Goal: Check status: Check status

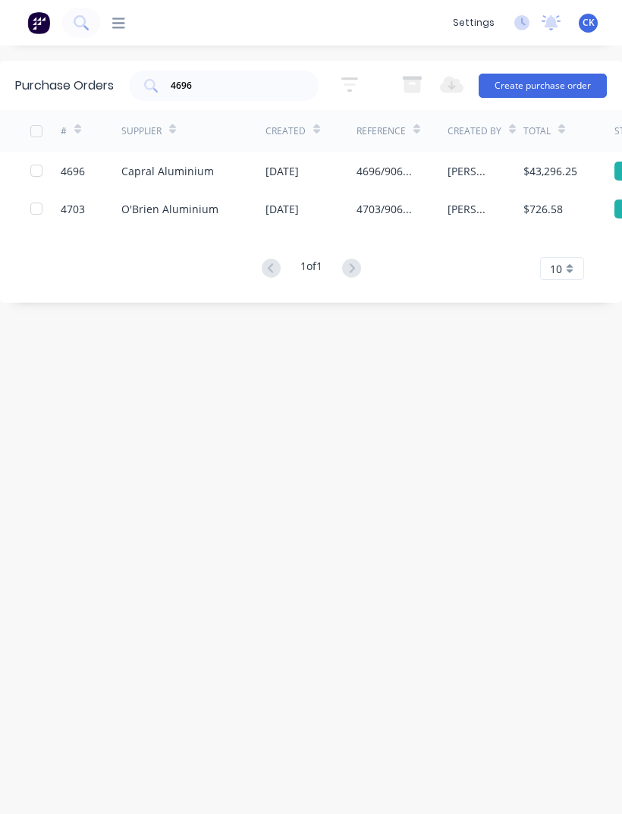
click at [254, 89] on input "4696" at bounding box center [232, 85] width 126 height 15
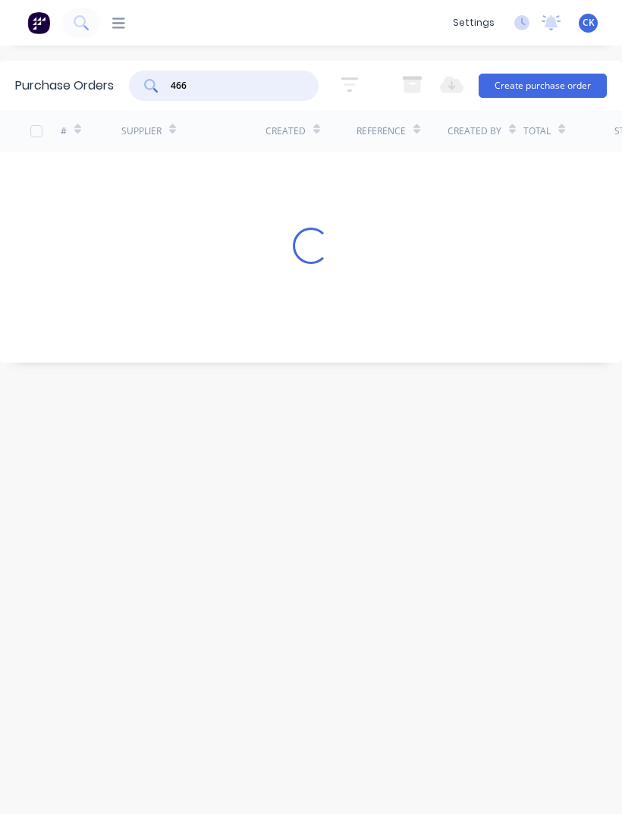
type input "4662"
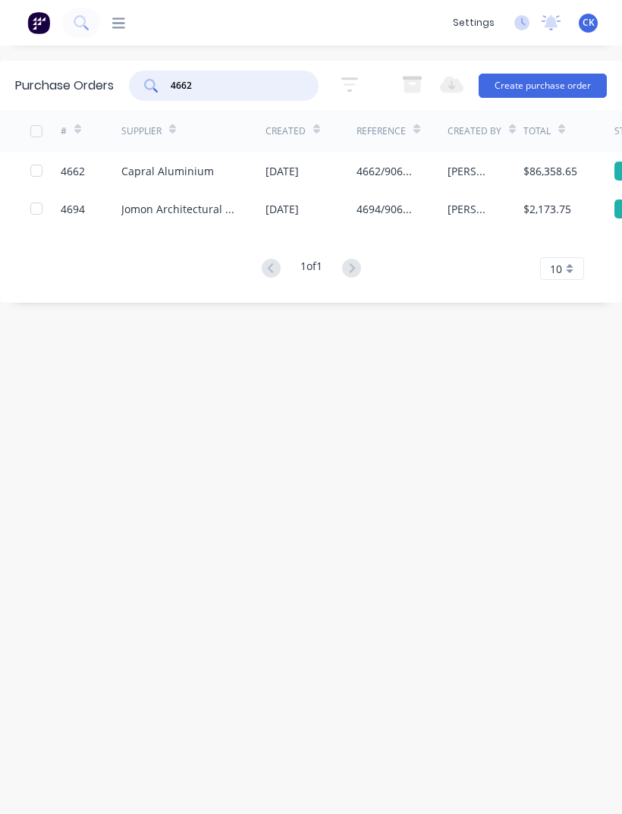
click at [194, 175] on div "Capral Aluminium" at bounding box center [167, 171] width 93 height 16
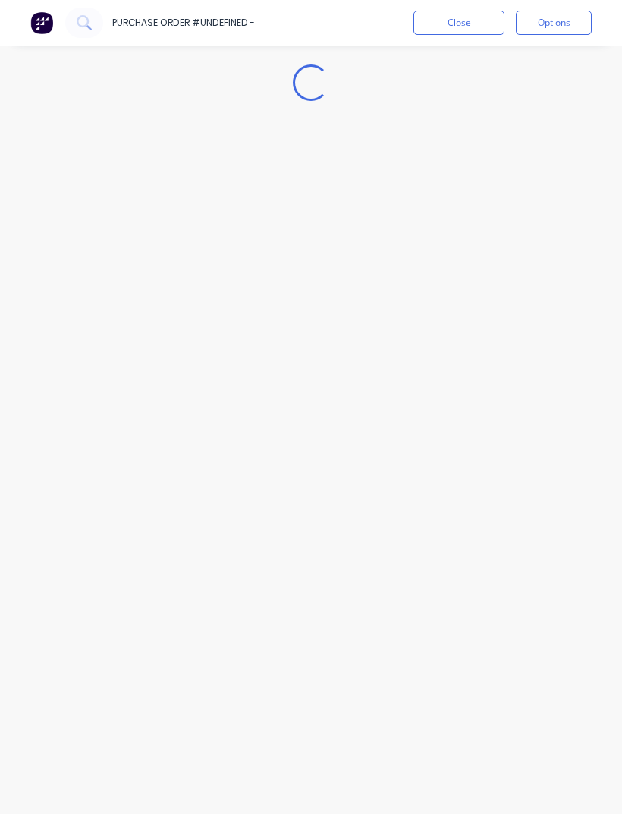
type textarea "x"
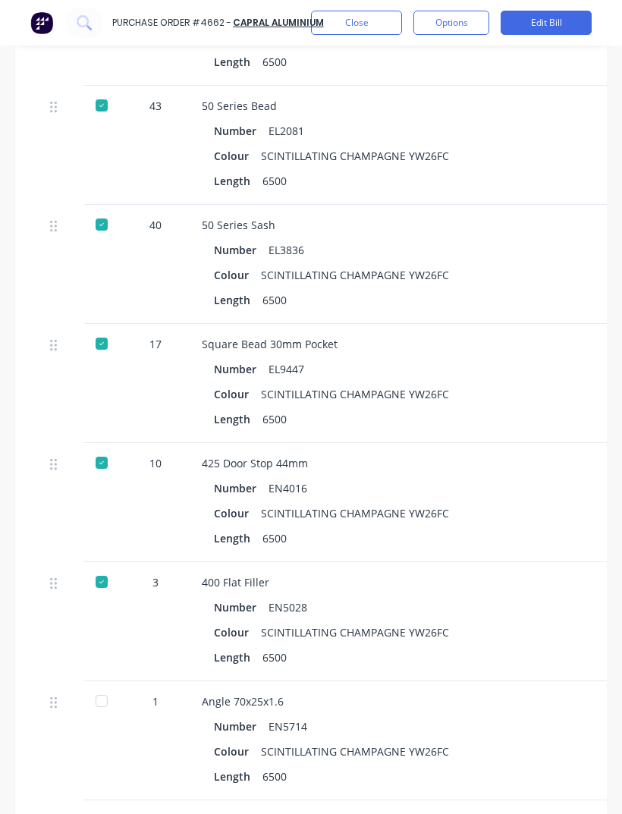
scroll to position [1134, -1]
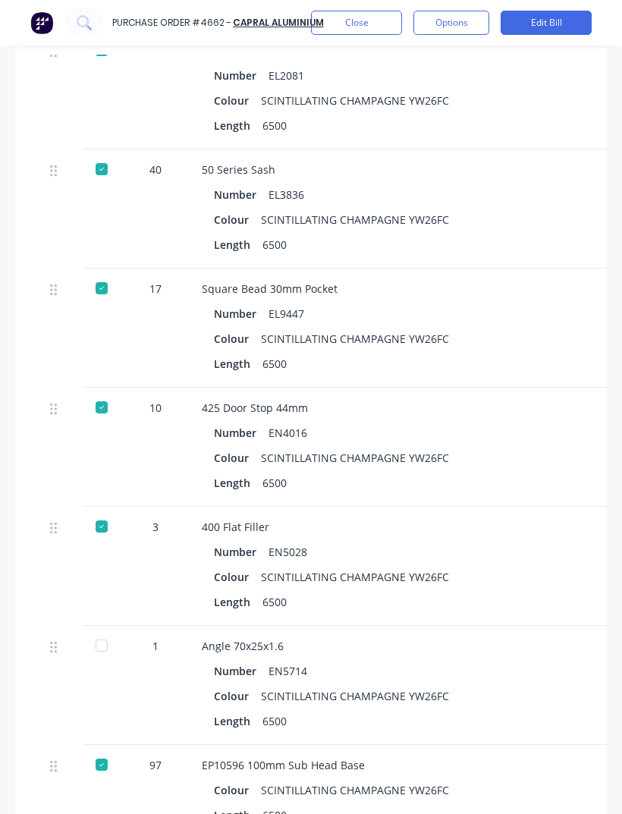
click at [466, 757] on div "EP10596 100mm Sub Head Base" at bounding box center [531, 765] width 659 height 16
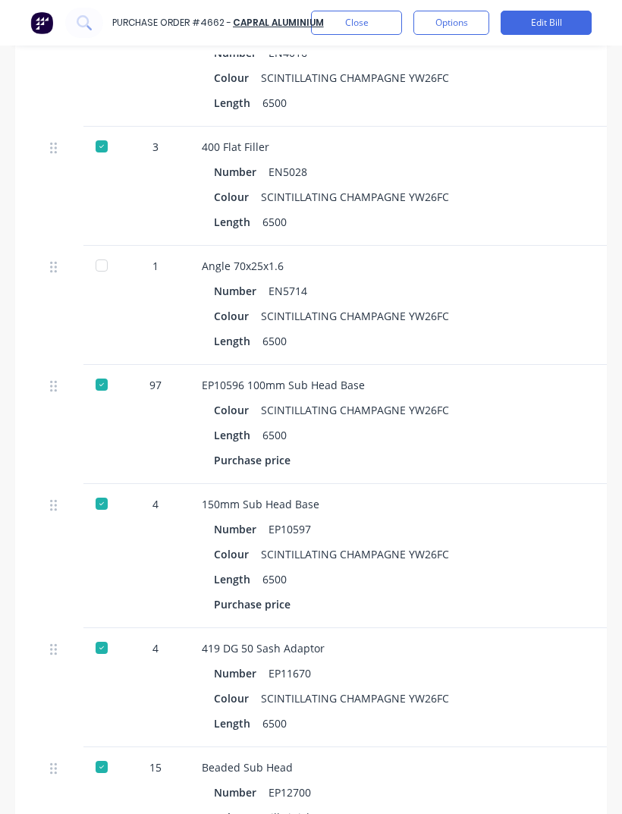
click at [456, 748] on div "Beaded Sub Head Number EP12700 Colour Mill Finish Length 6500" at bounding box center [531, 807] width 683 height 119
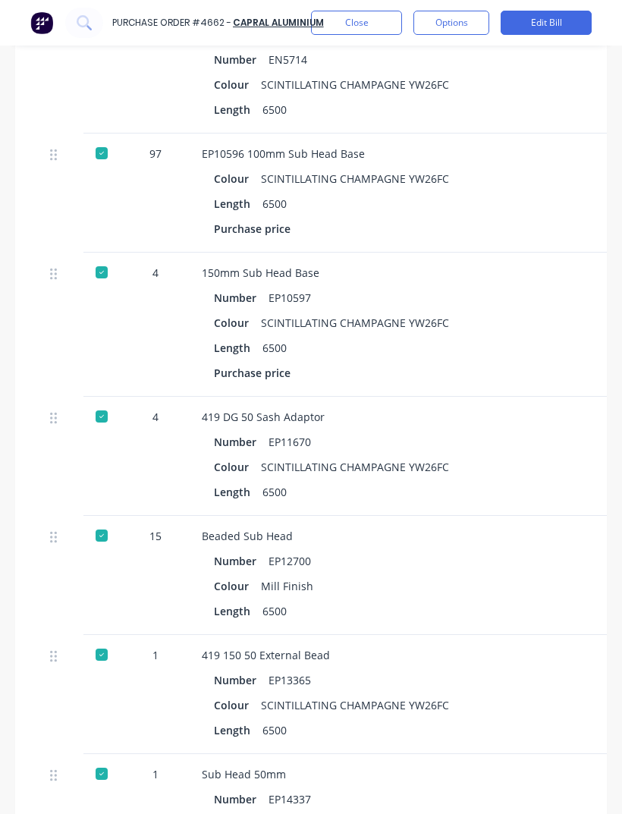
scroll to position [1780, 0]
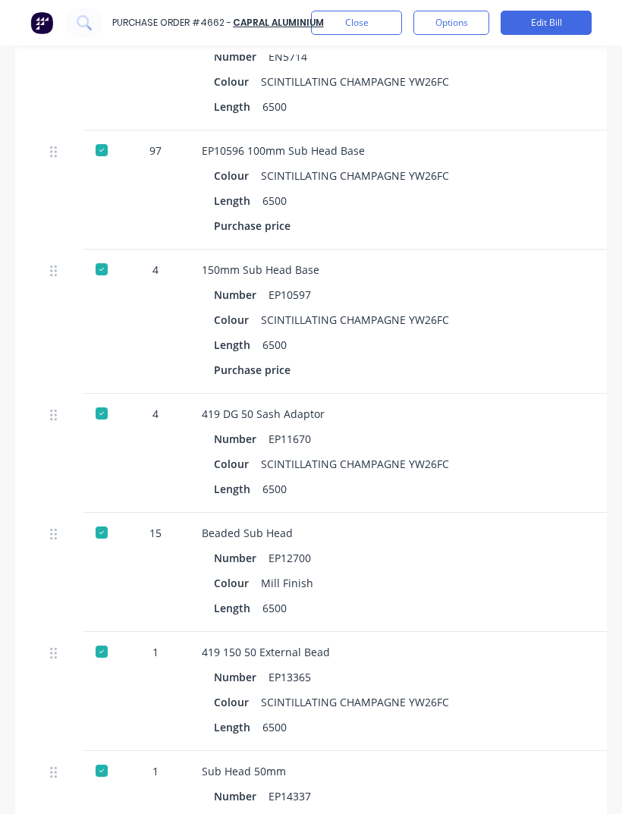
click at [458, 764] on div "Sub Head 50mm" at bounding box center [531, 772] width 659 height 16
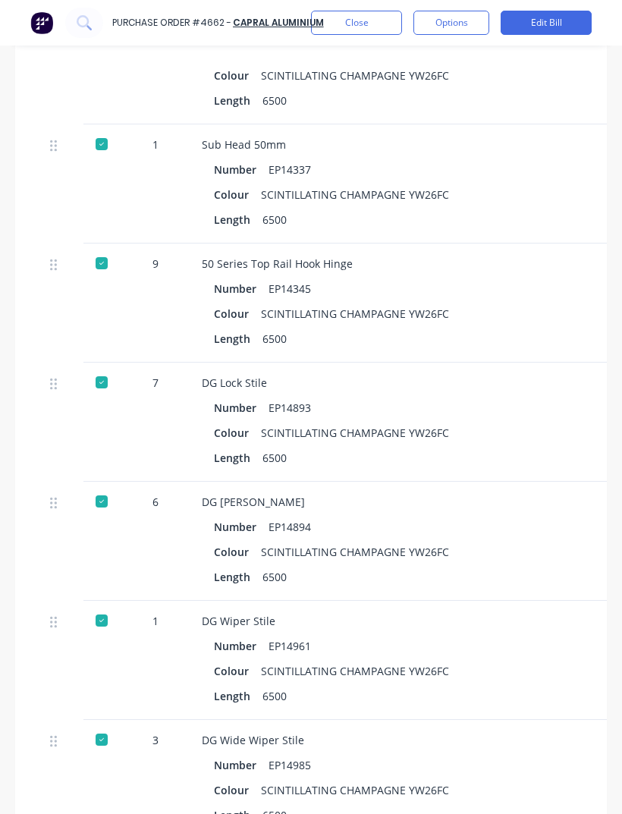
scroll to position [2410, 0]
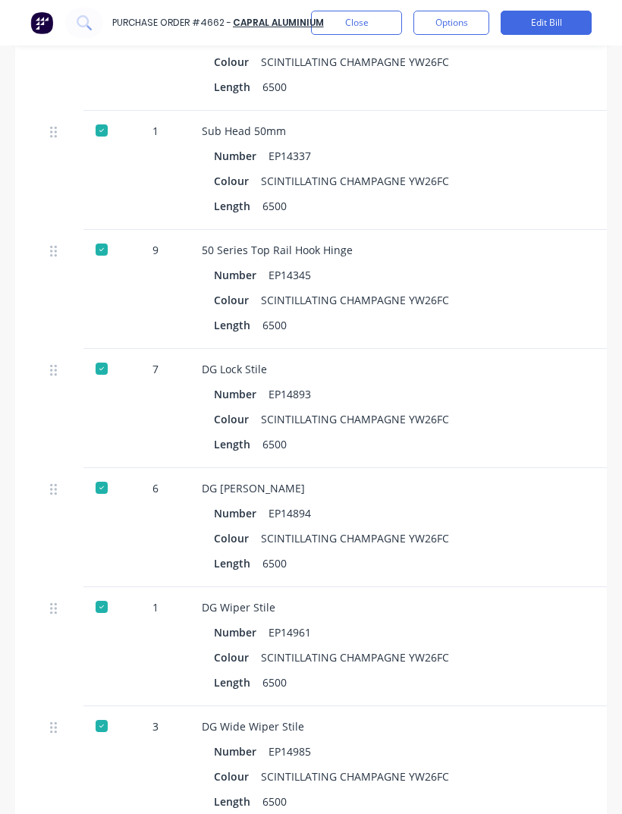
click at [464, 707] on div "DG Wide Wiper Stile Number EP14985 Colour SCINTILLATING CHAMPAGNE YW26FC Length…" at bounding box center [531, 766] width 683 height 119
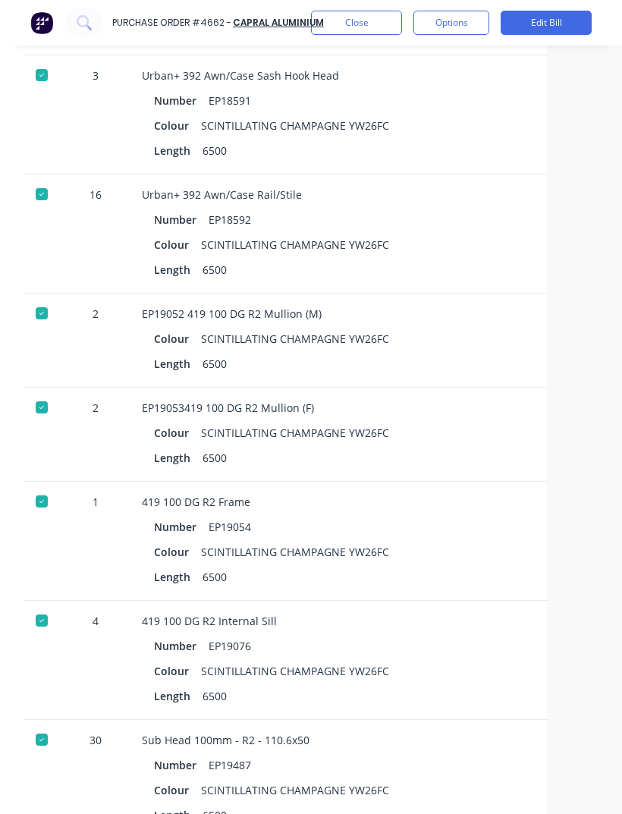
scroll to position [4066, 58]
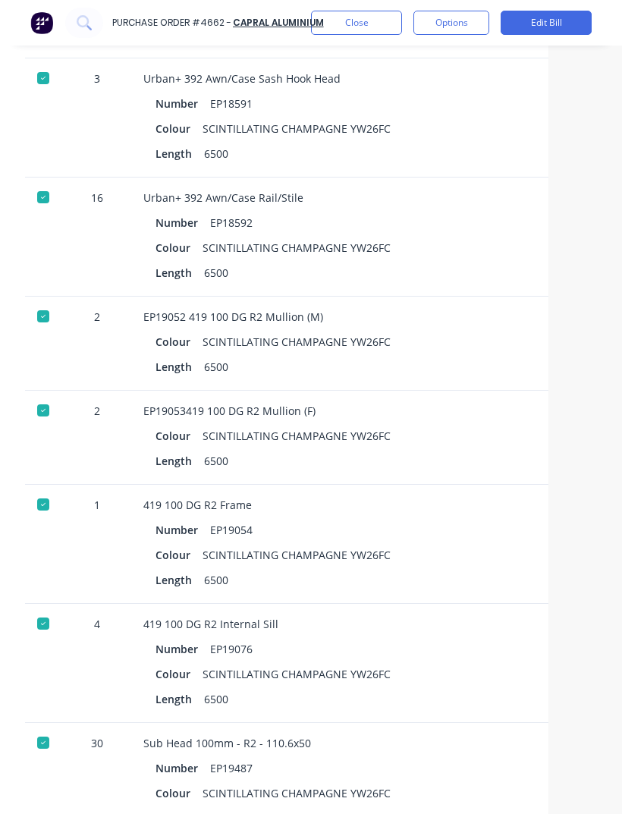
click at [457, 628] on div "419 100 DG R2 Internal Sill" at bounding box center [472, 624] width 659 height 16
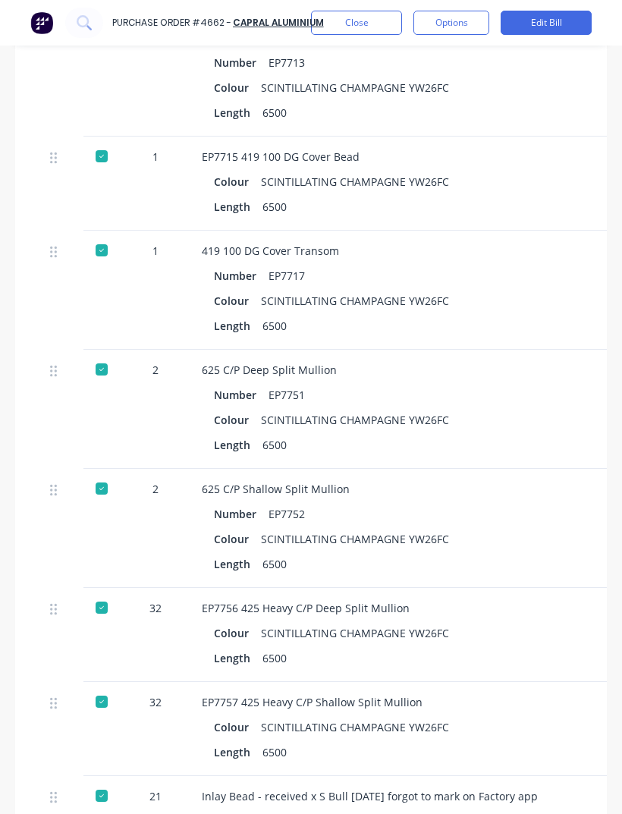
scroll to position [0, 0]
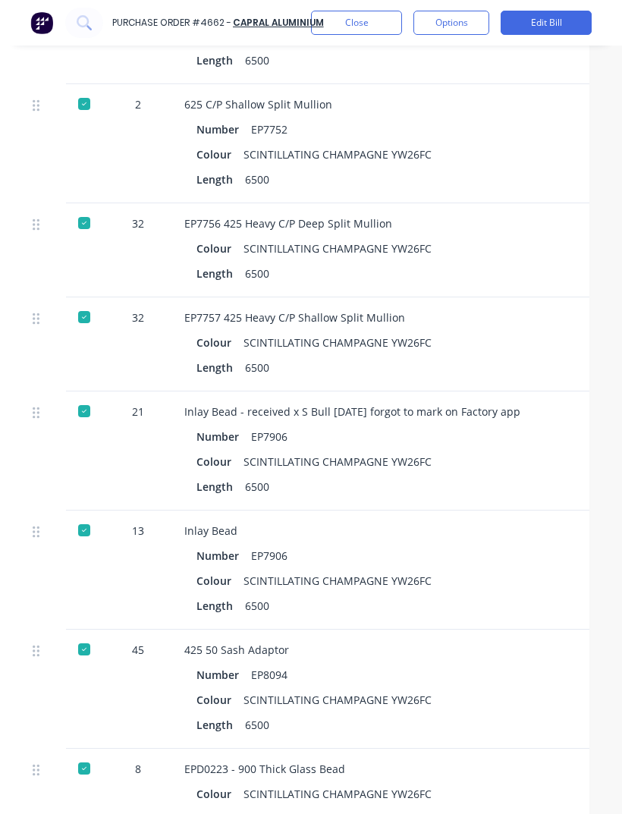
click at [464, 672] on div "Number EP8094" at bounding box center [514, 675] width 635 height 22
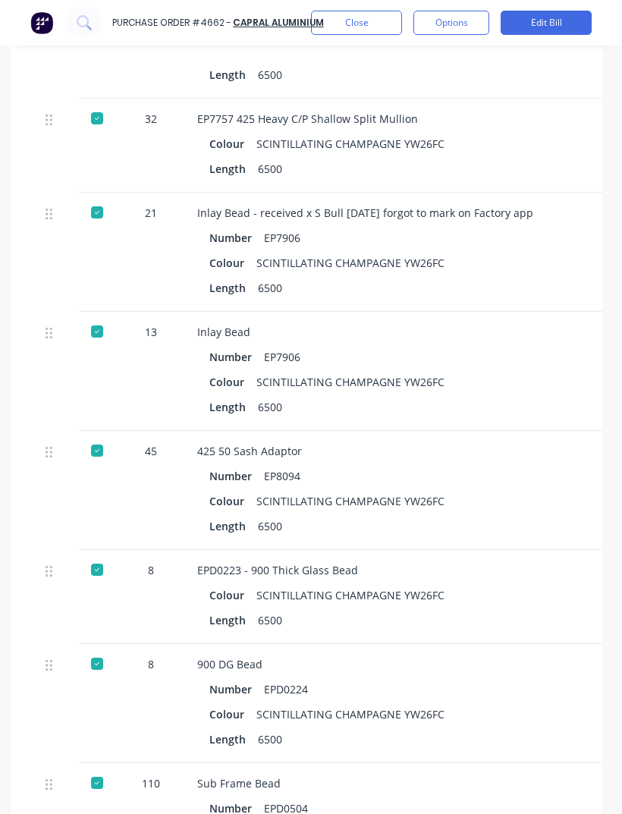
click at [381, 471] on div "Number EP8094" at bounding box center [526, 476] width 635 height 22
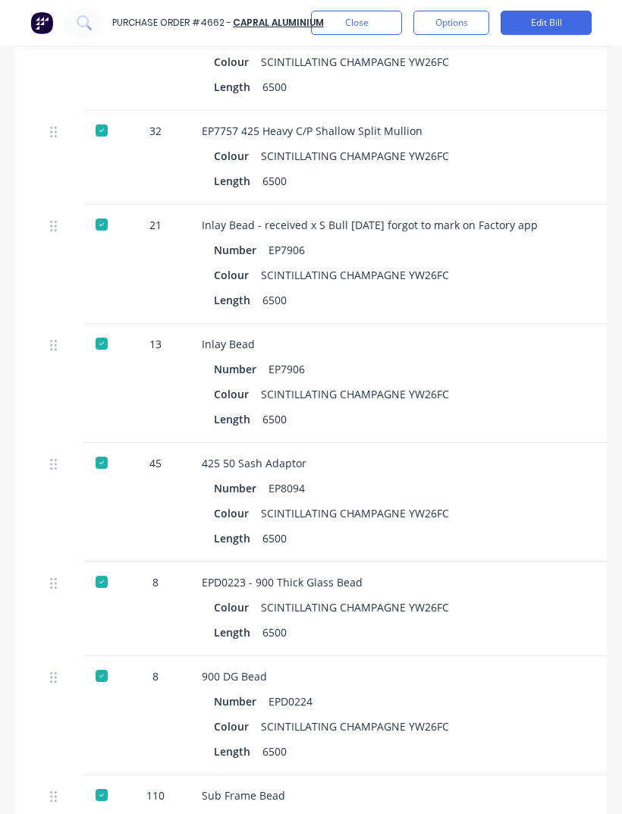
scroll to position [7488, 0]
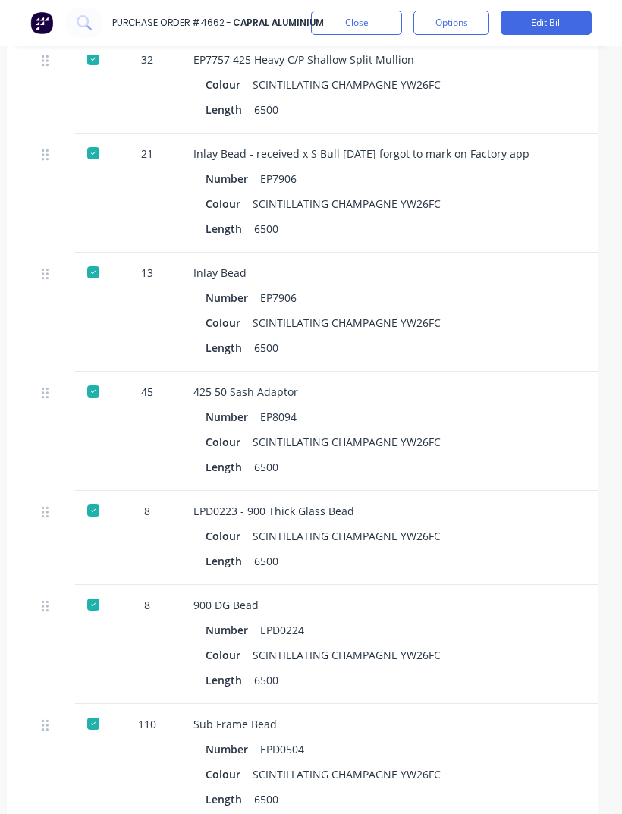
click at [352, 337] on div "Length 6500" at bounding box center [523, 348] width 635 height 22
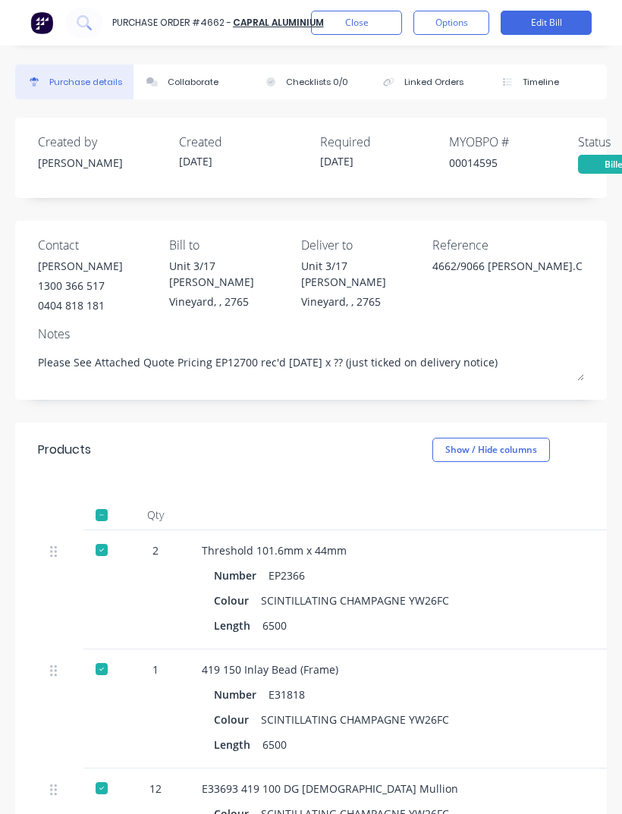
scroll to position [0, 0]
click at [375, 27] on button "Close" at bounding box center [356, 23] width 91 height 24
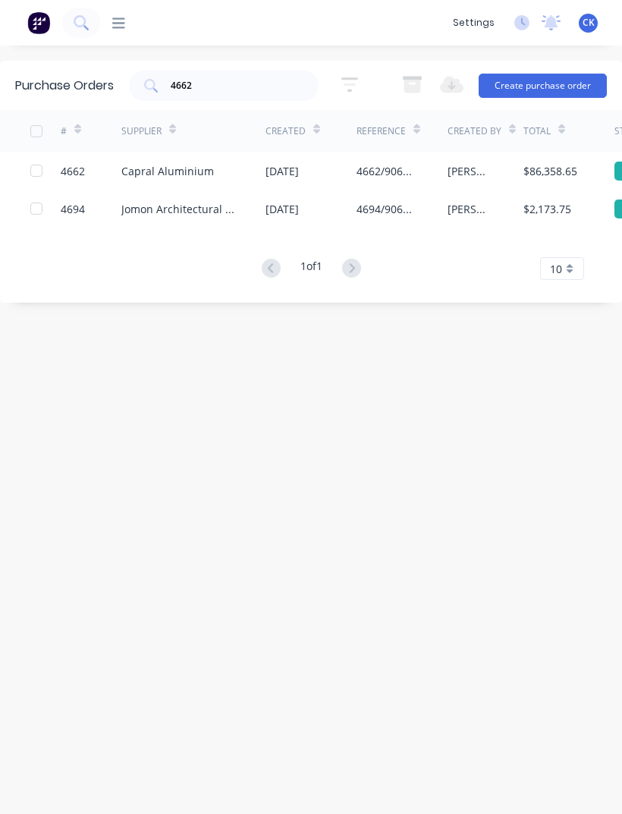
click at [286, 86] on input "4662" at bounding box center [232, 85] width 126 height 15
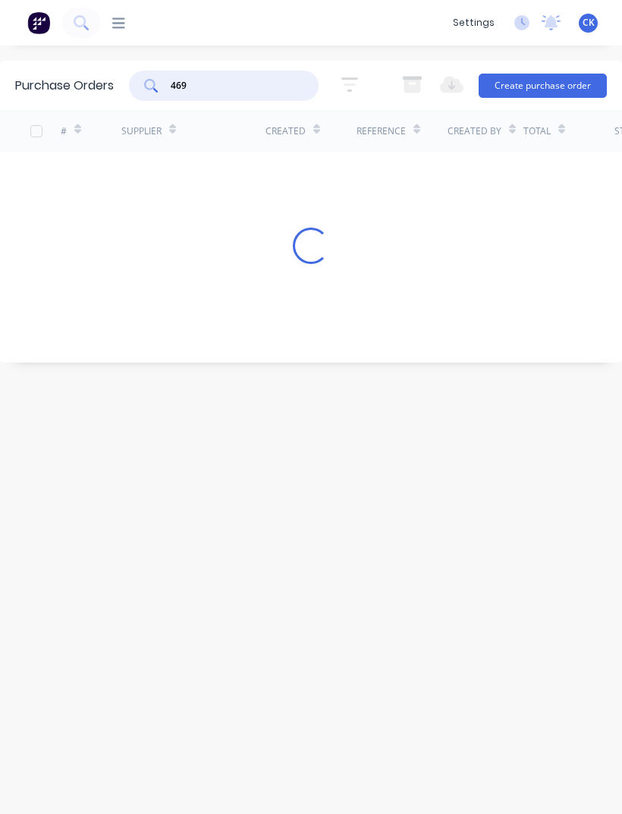
type input "4698"
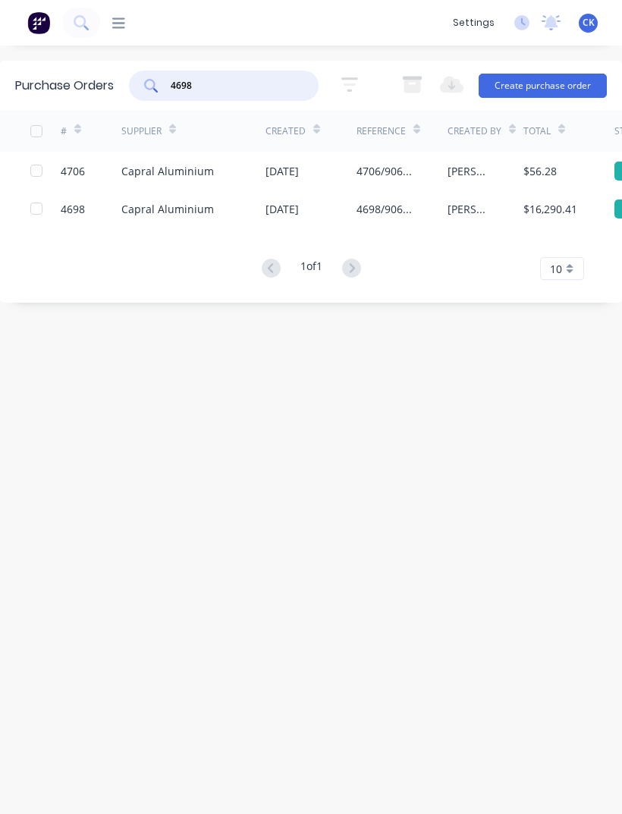
click at [196, 209] on div "Capral Aluminium" at bounding box center [167, 209] width 93 height 16
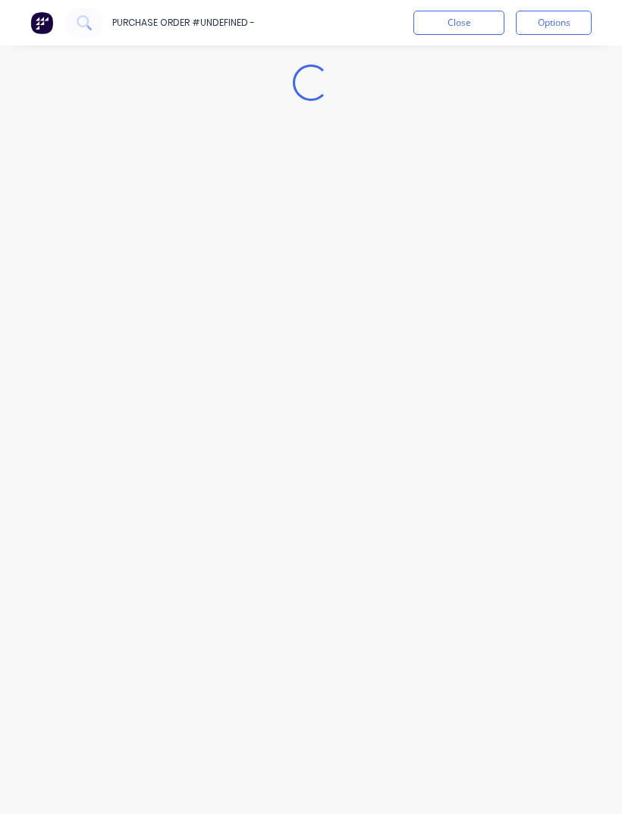
type textarea "x"
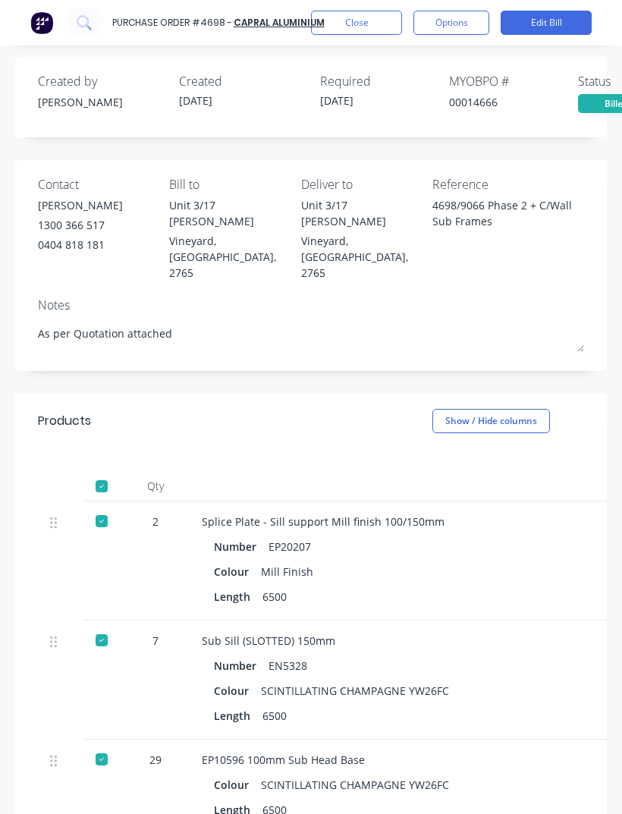
scroll to position [64, 0]
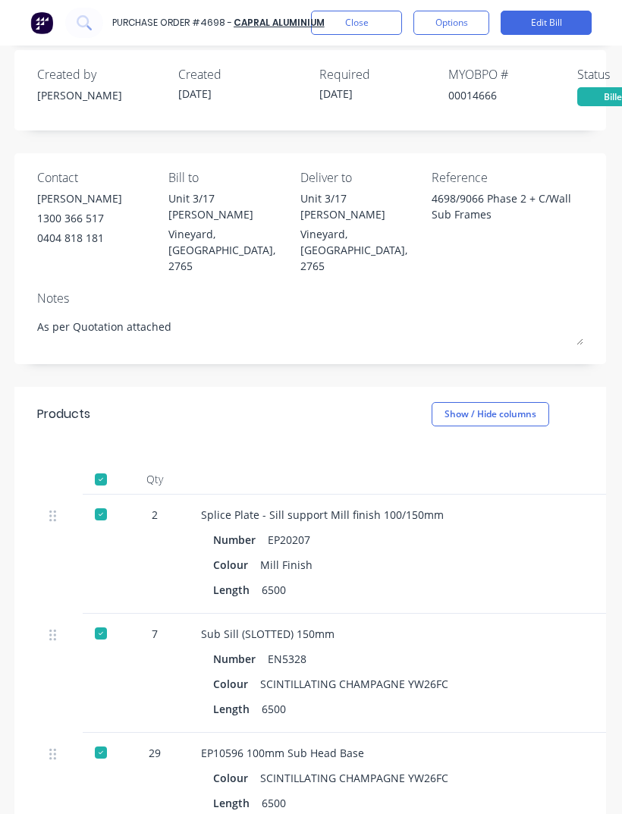
click at [449, 648] on div "Number EN5328 Colour SCINTILLATING CHAMPAGNE YW26FC Length 6500" at bounding box center [530, 684] width 659 height 72
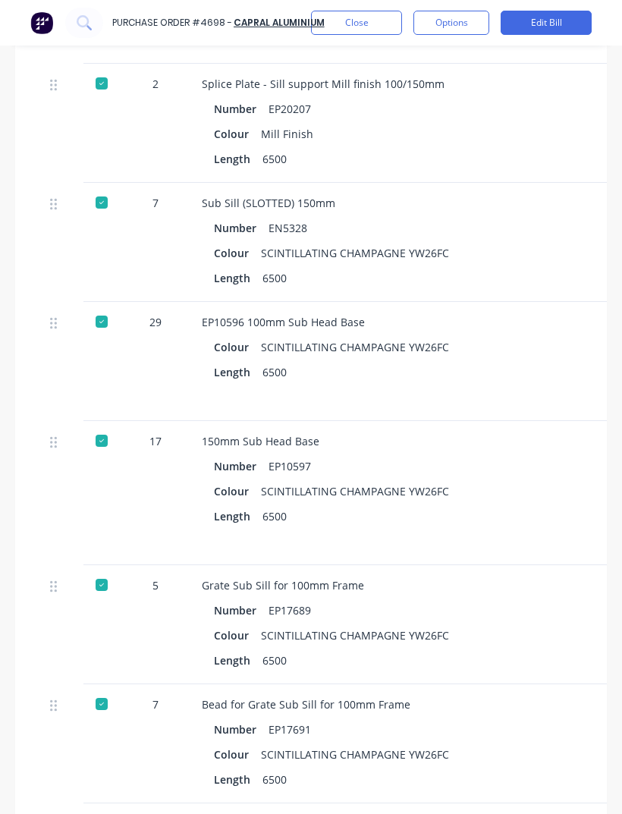
scroll to position [502, 0]
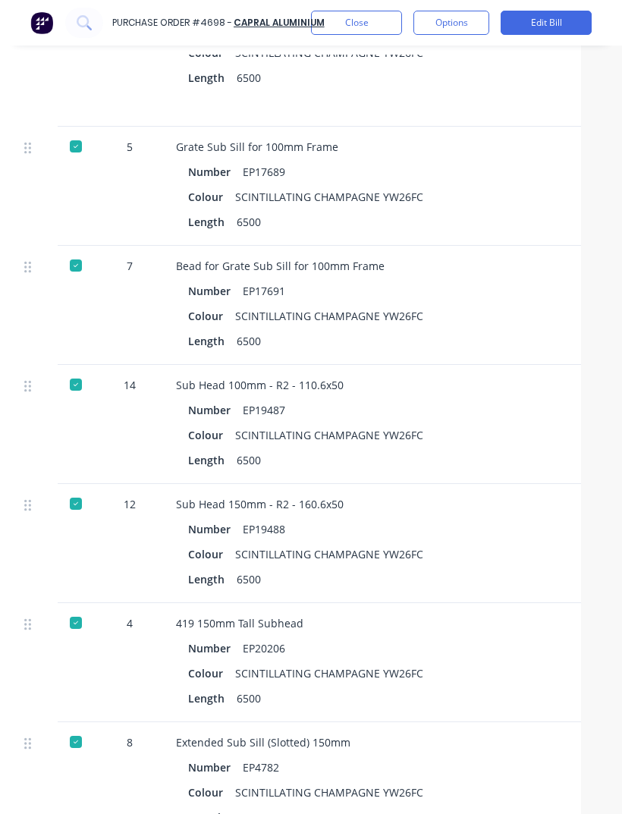
click at [465, 603] on div "419 150mm Tall Subhead Number EP20206 Colour SCINTILLATING CHAMPAGNE YW26FC Len…" at bounding box center [505, 662] width 683 height 119
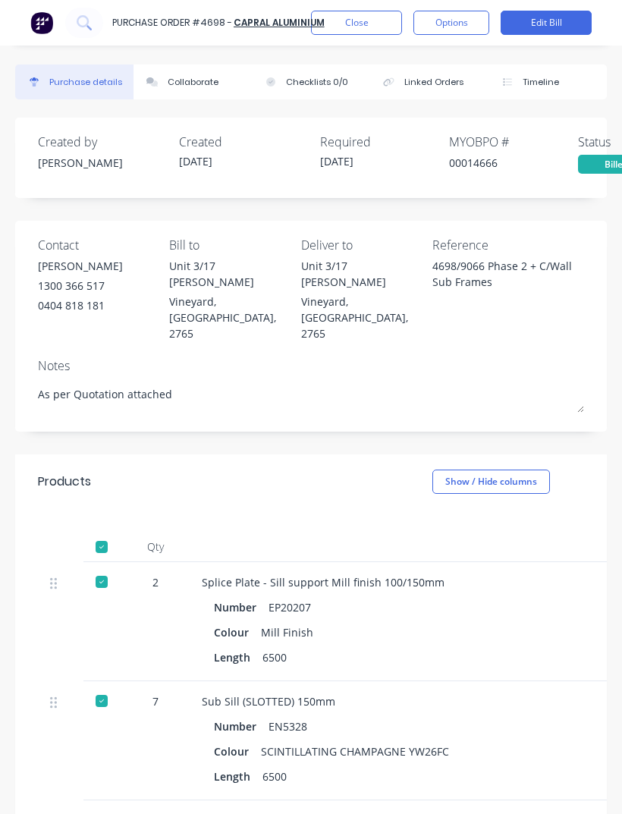
scroll to position [0, 0]
click at [382, 29] on button "Close" at bounding box center [356, 23] width 91 height 24
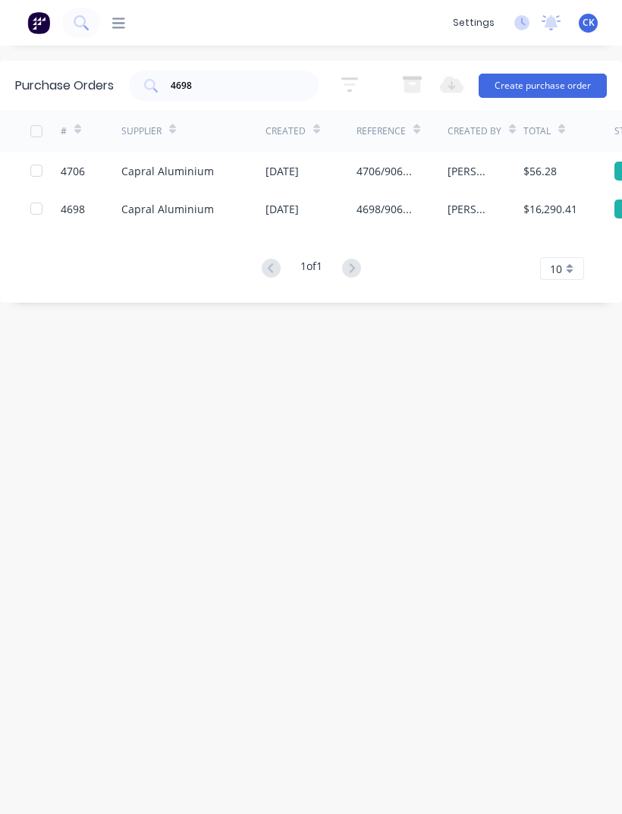
click at [266, 93] on input "4698" at bounding box center [232, 85] width 126 height 15
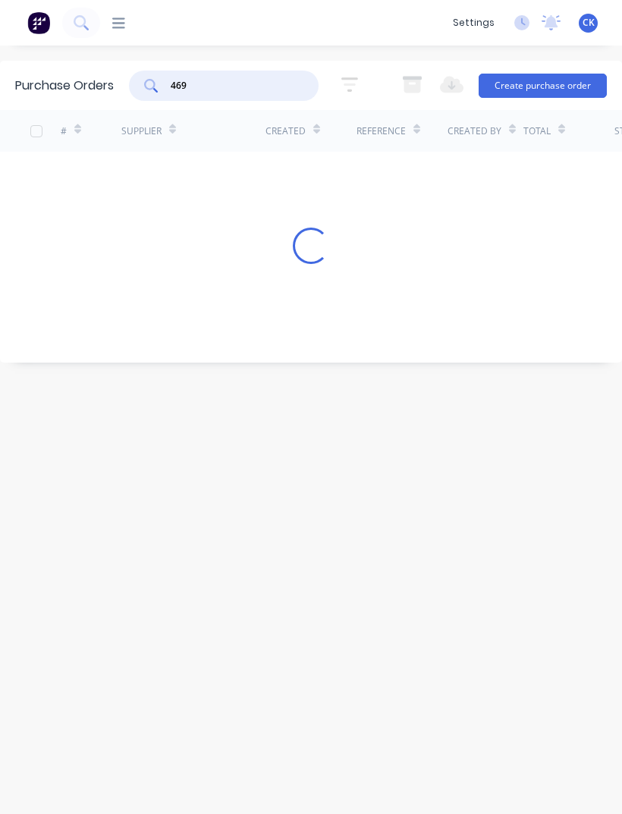
type input "4696"
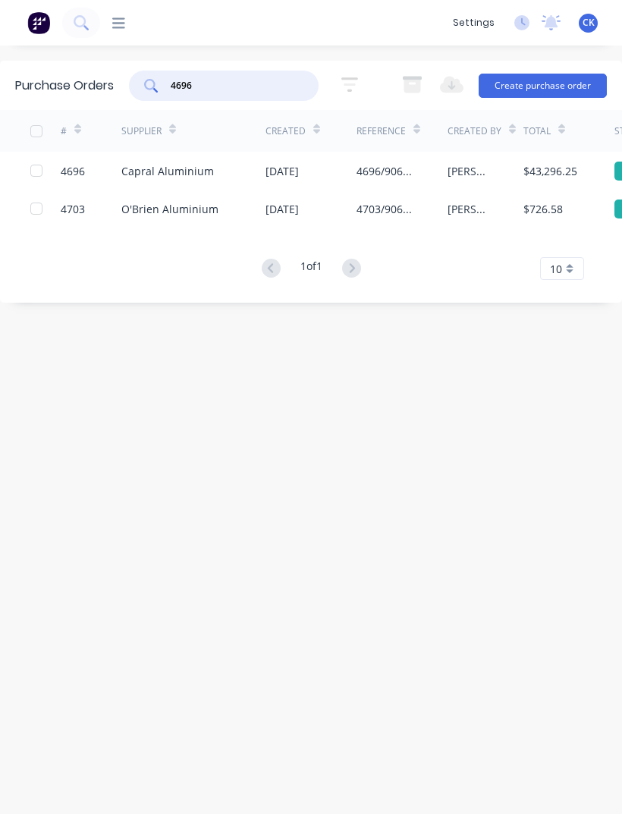
click at [242, 187] on div "Capral Aluminium" at bounding box center [193, 171] width 144 height 38
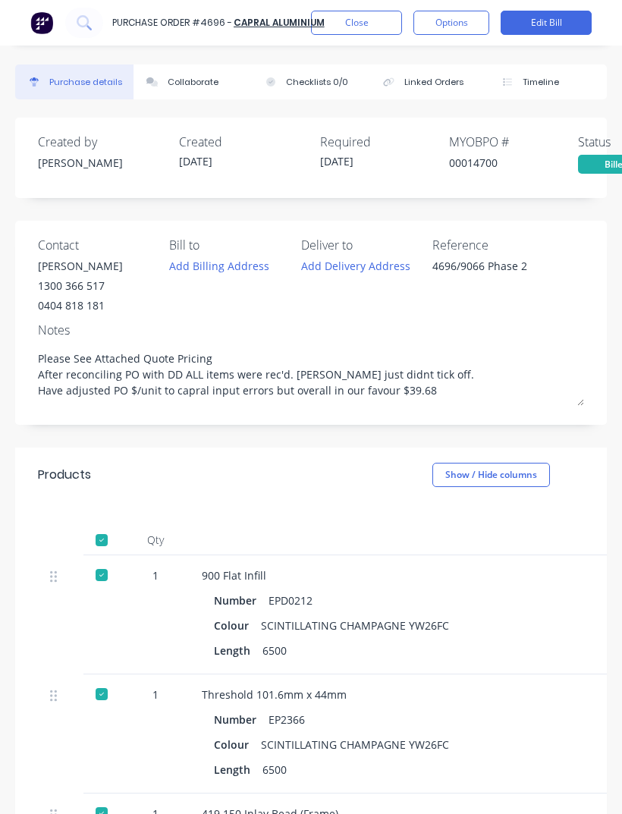
type textarea "x"
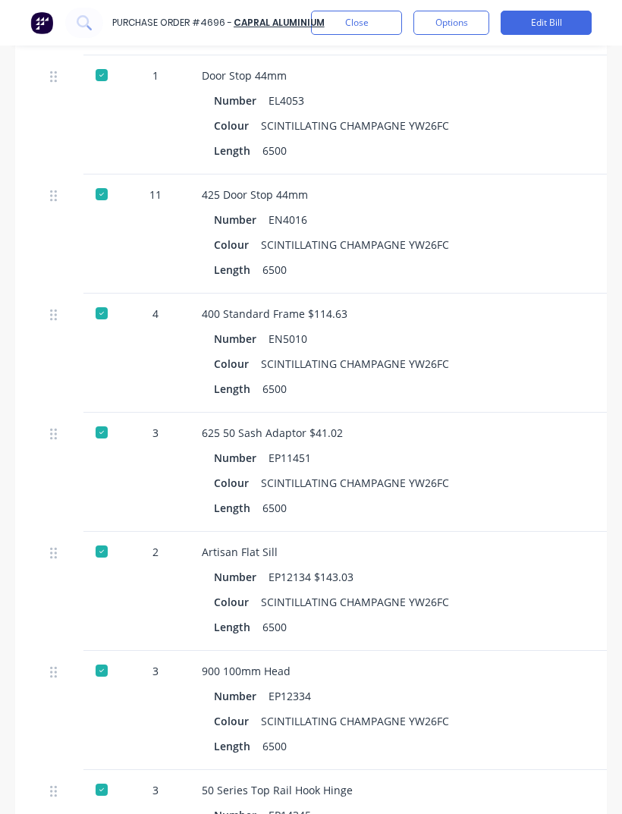
scroll to position [1552, 0]
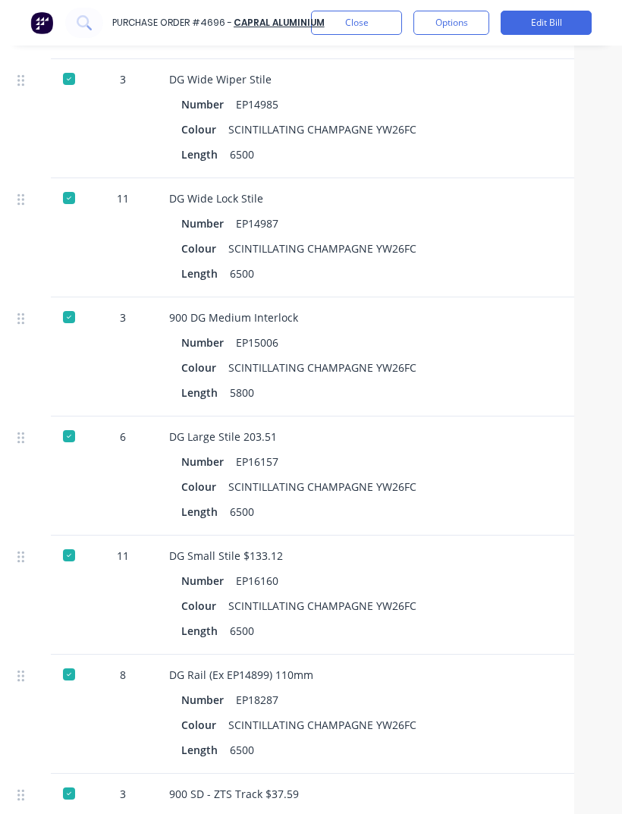
click at [468, 584] on div "Number EP16160" at bounding box center [498, 581] width 635 height 22
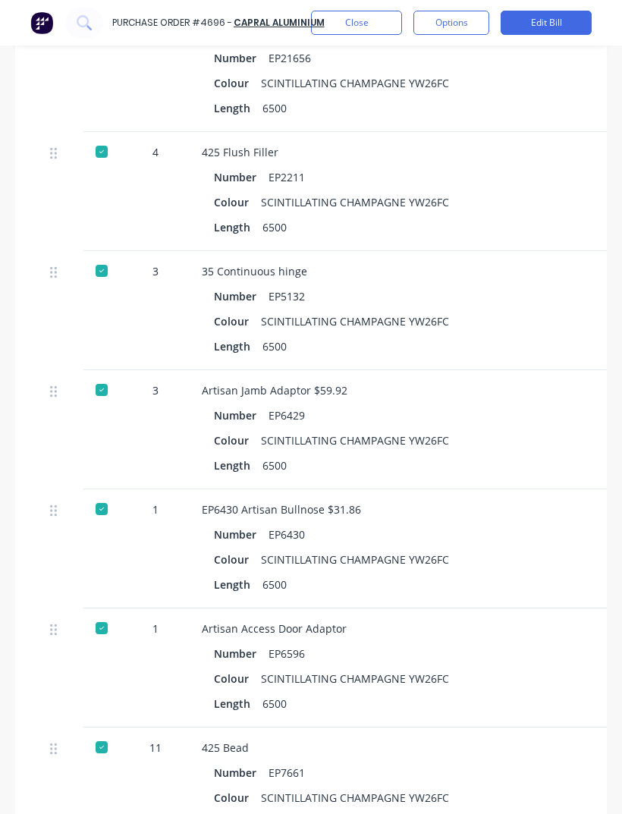
scroll to position [4216, 0]
click at [446, 587] on div "EP6430 Artisan Bullnose $31.86 Number EP6430 Colour SCINTILLATING CHAMPAGNE YW2…" at bounding box center [531, 548] width 683 height 119
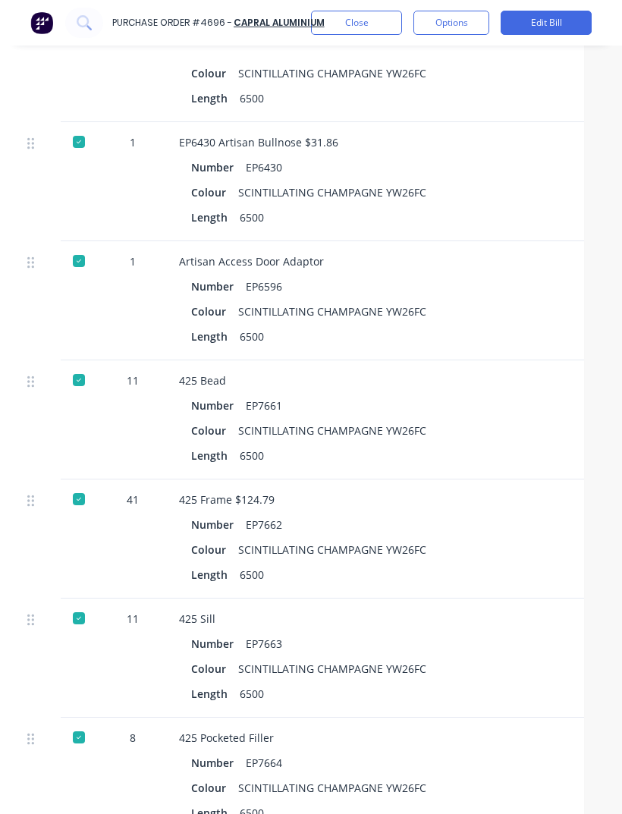
click at [423, 564] on div "Length 6500" at bounding box center [508, 575] width 635 height 22
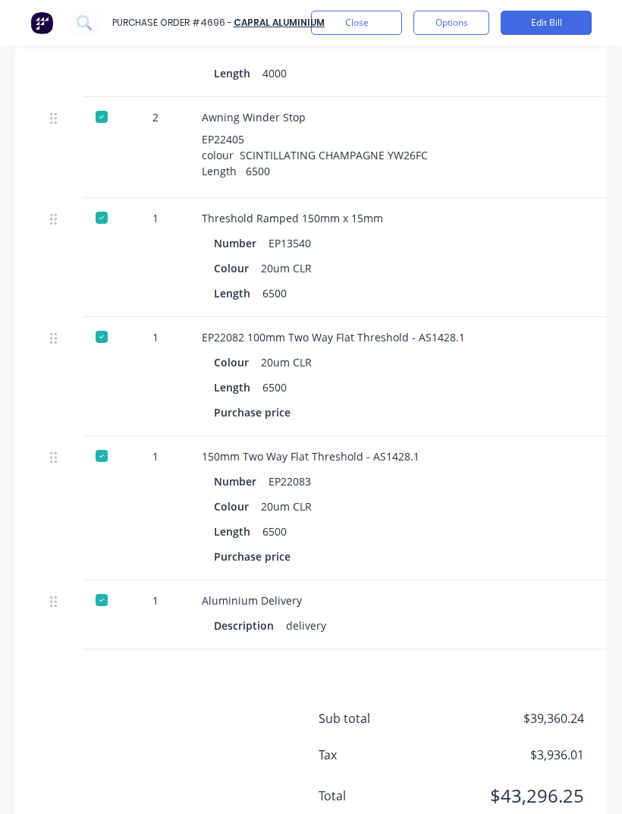
scroll to position [7404, 22]
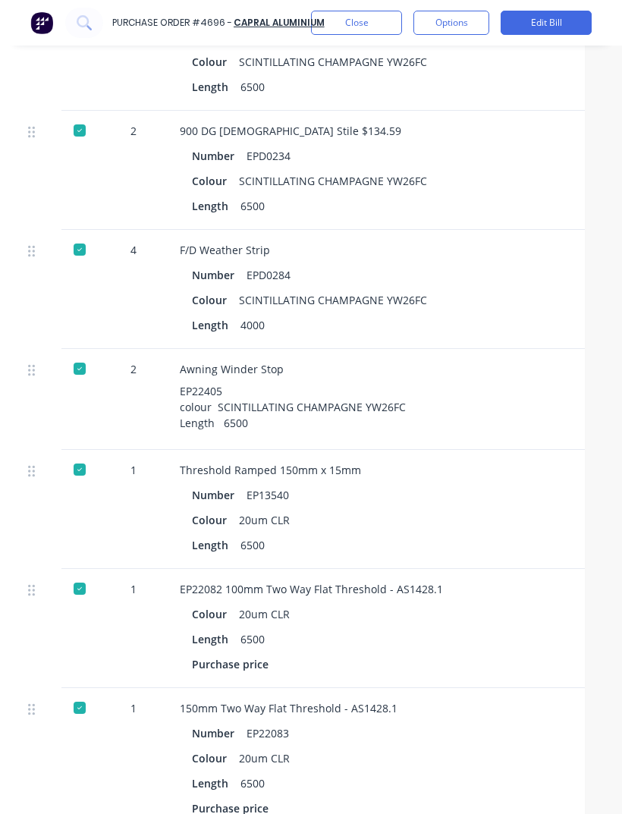
click at [537, 544] on div "Length 6500" at bounding box center [509, 545] width 635 height 22
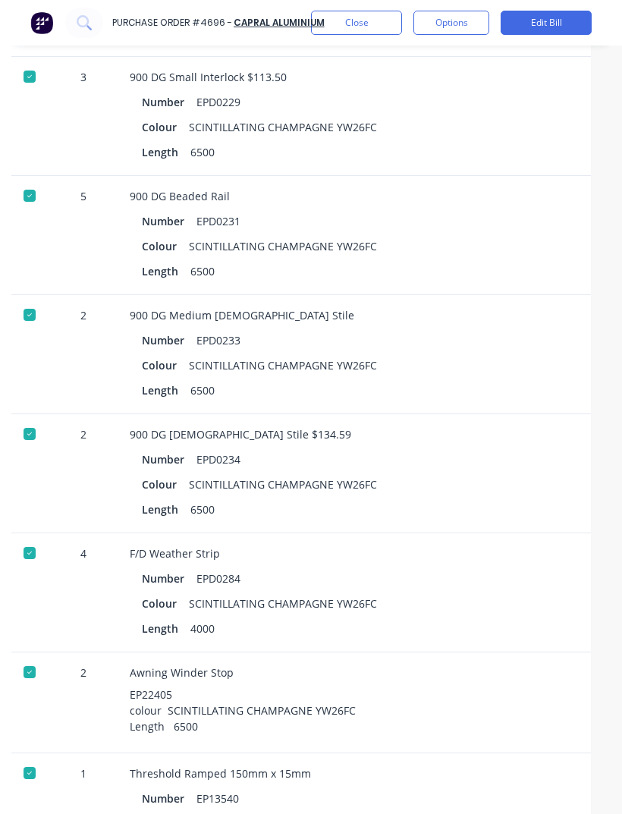
scroll to position [7060, 11]
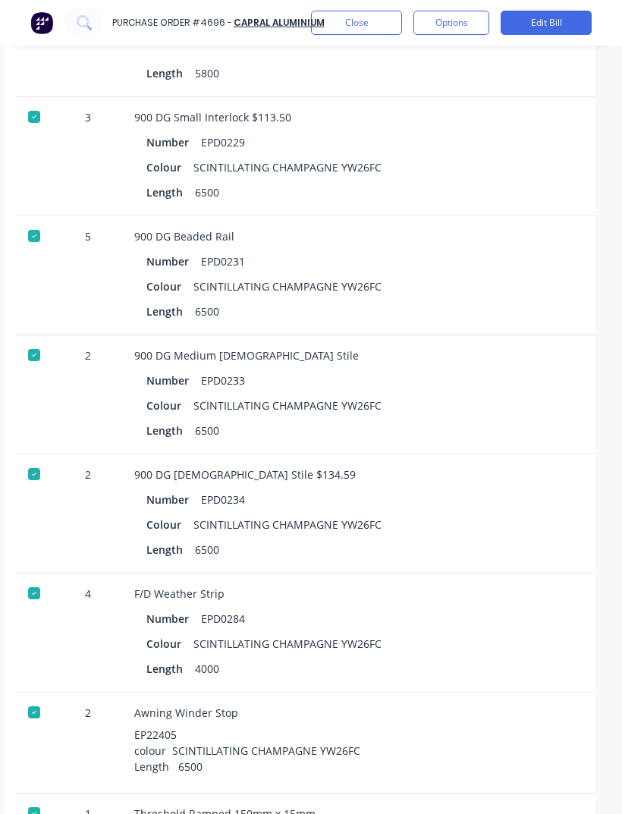
click at [500, 558] on div "900 DG [DEMOGRAPHIC_DATA] Stile $134.59 Number EPD0234 Colour SCINTILLATING CHA…" at bounding box center [463, 514] width 683 height 119
